Goal: Information Seeking & Learning: Learn about a topic

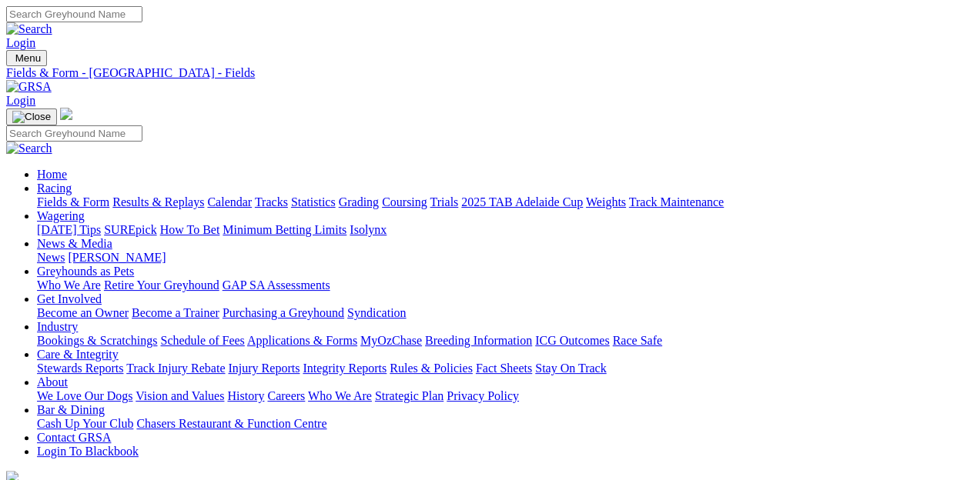
click at [59, 196] on link "Fields & Form" at bounding box center [73, 202] width 72 height 13
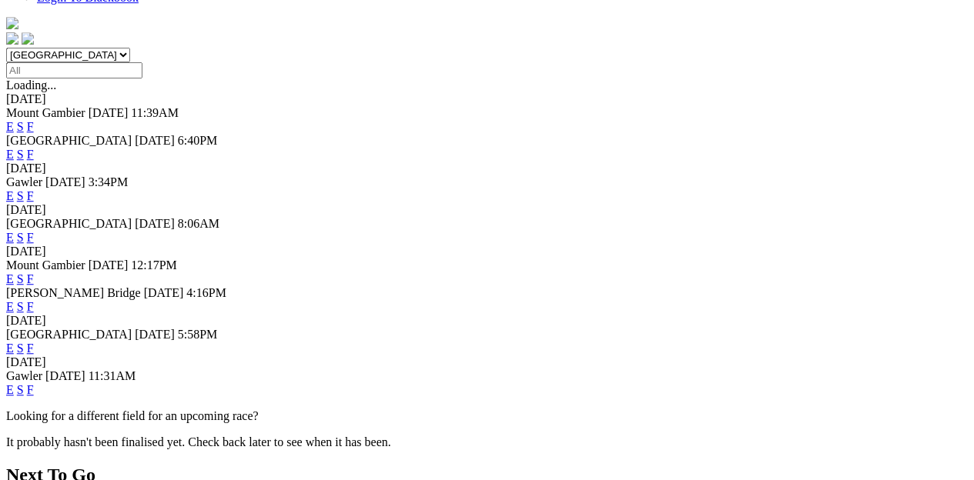
scroll to position [539, 0]
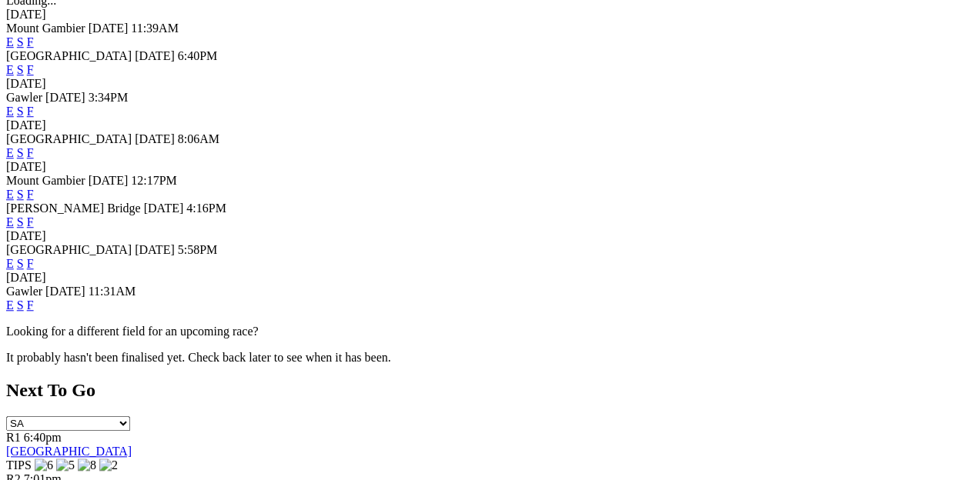
click at [34, 309] on link "F" at bounding box center [30, 305] width 7 height 13
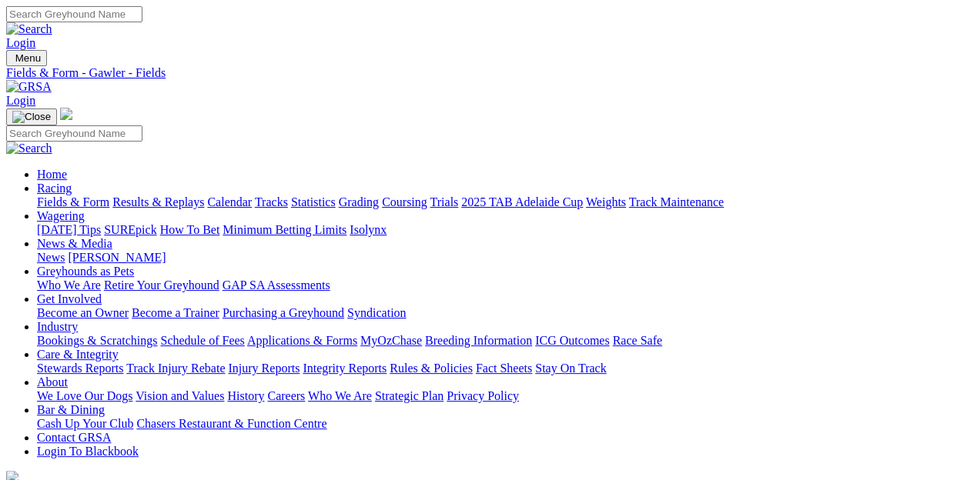
click at [166, 251] on link "[PERSON_NAME]" at bounding box center [117, 257] width 98 height 13
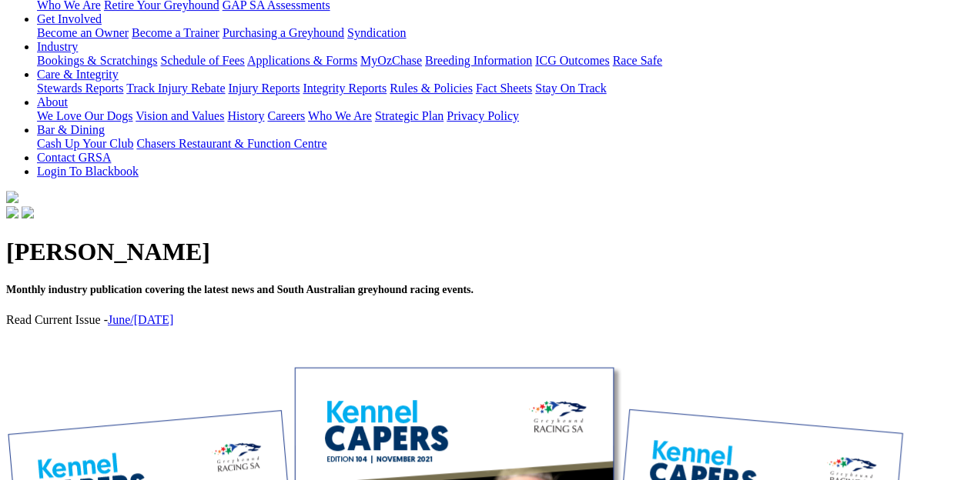
scroll to position [77, 0]
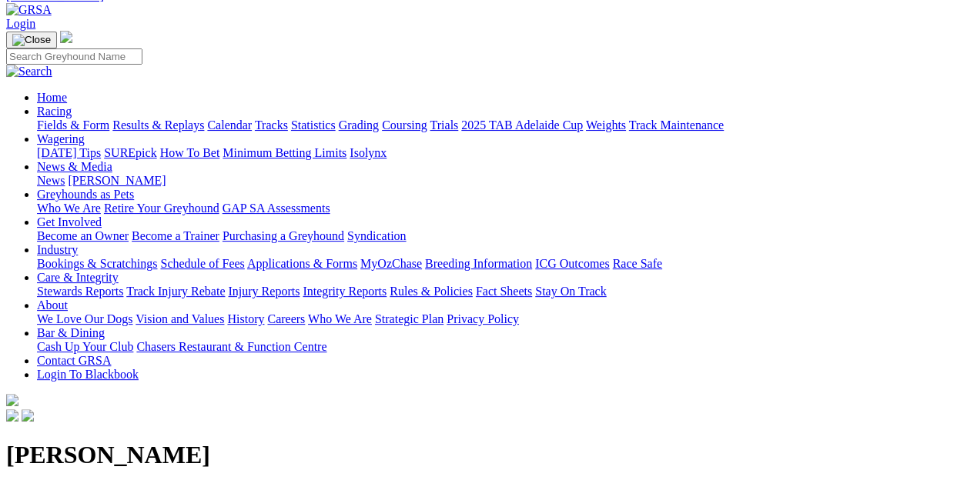
click at [65, 174] on link "News" at bounding box center [51, 180] width 28 height 13
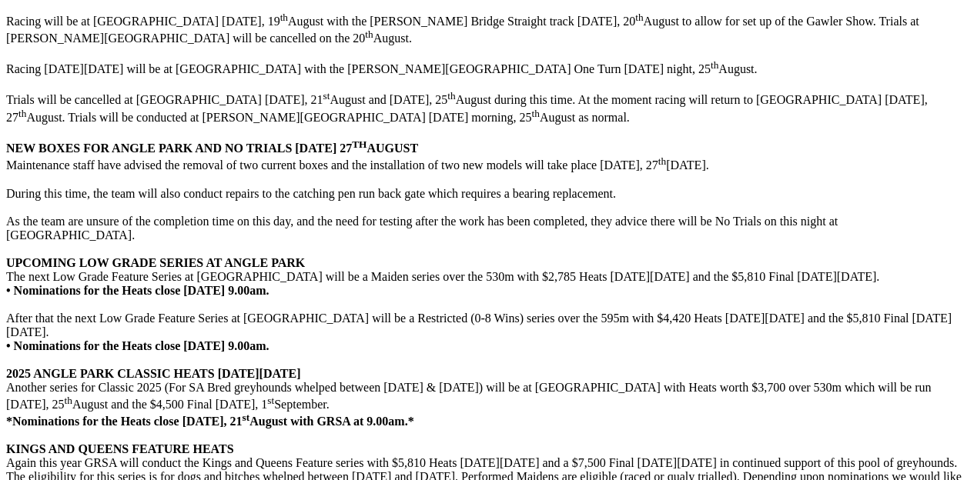
scroll to position [3002, 0]
